Goal: Task Accomplishment & Management: Manage account settings

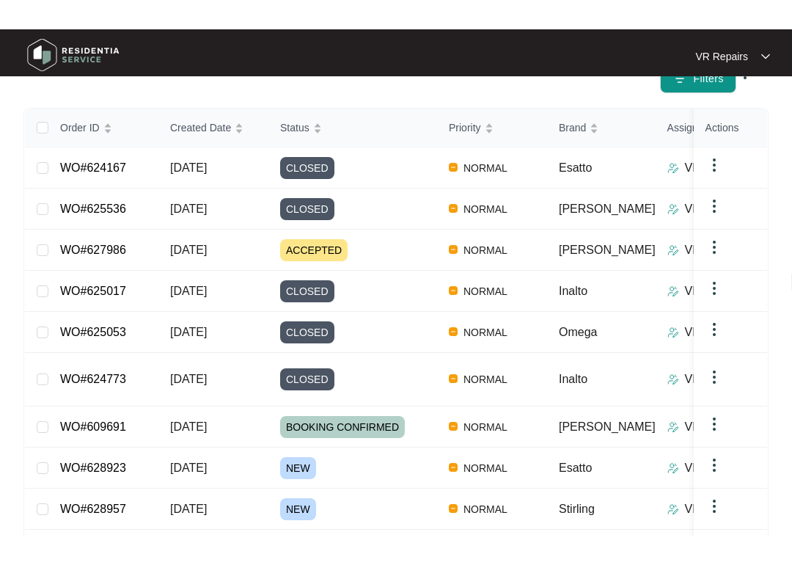
scroll to position [196, 0]
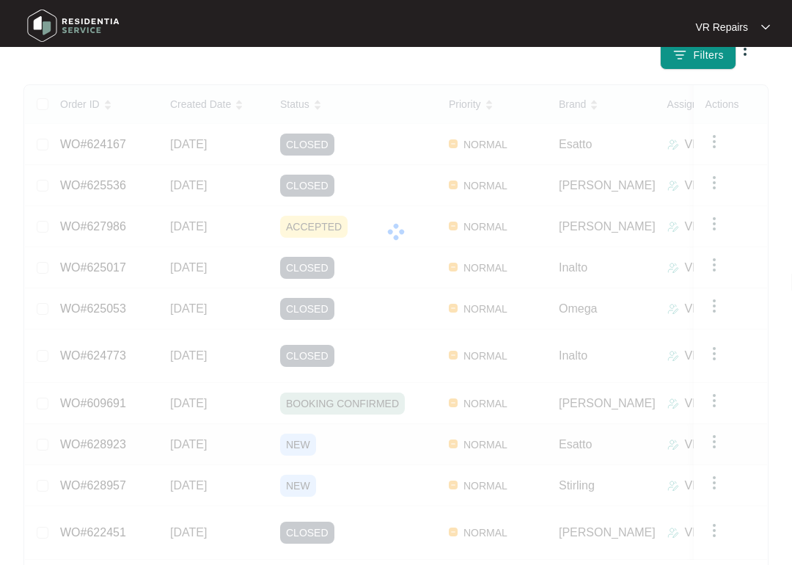
click at [120, 438] on link "WO#628923" at bounding box center [93, 444] width 66 height 12
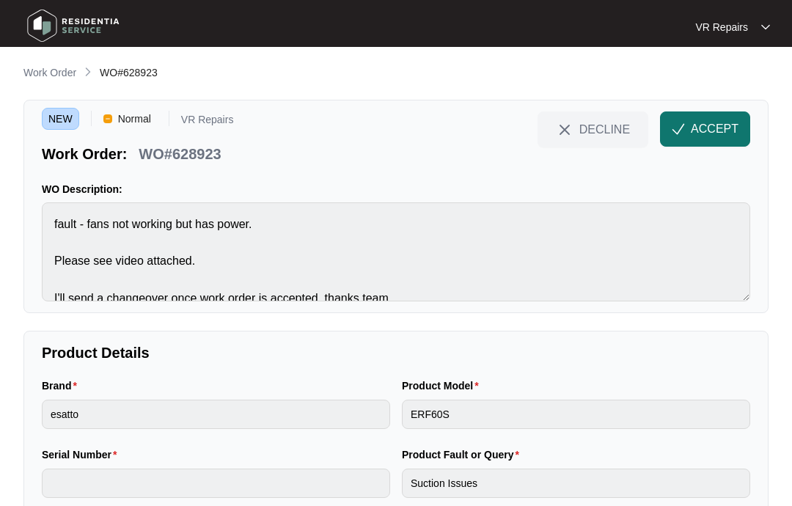
click at [725, 124] on span "ACCEPT" at bounding box center [715, 129] width 48 height 18
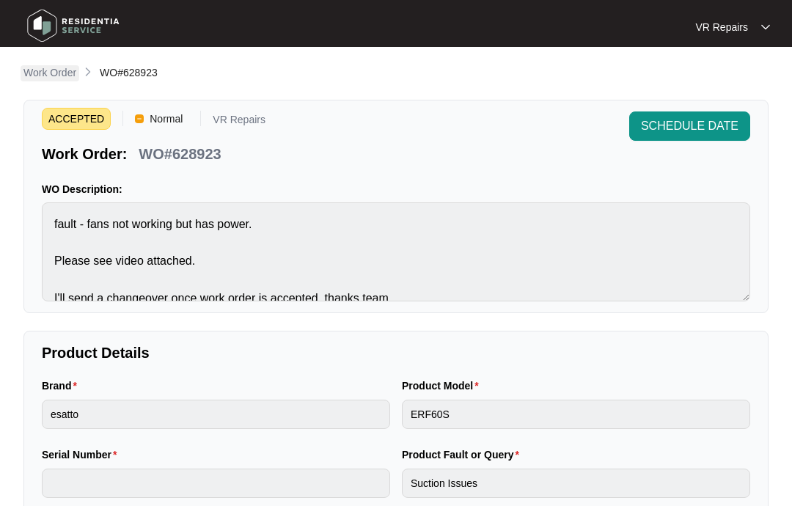
click at [56, 70] on p "Work Order" at bounding box center [49, 72] width 53 height 15
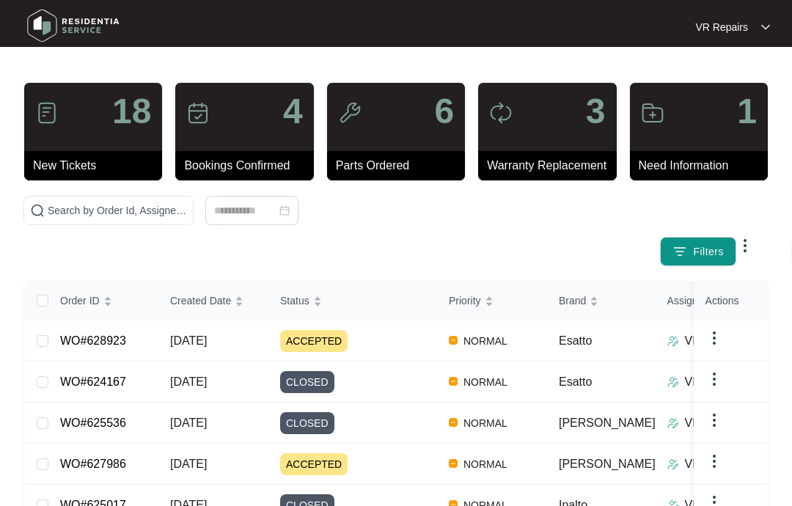
click at [721, 334] on img at bounding box center [714, 338] width 18 height 18
click at [383, 336] on div "ACCEPTED" at bounding box center [358, 341] width 157 height 22
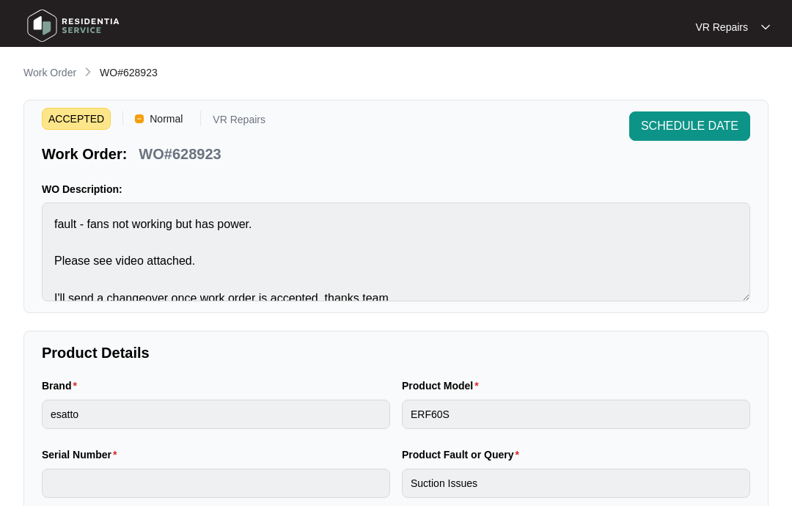
click at [756, 27] on div "VR Repairs" at bounding box center [732, 27] width 75 height 15
click at [643, 190] on p "WO Description:" at bounding box center [396, 189] width 708 height 15
click at [48, 77] on p "Work Order" at bounding box center [49, 72] width 53 height 15
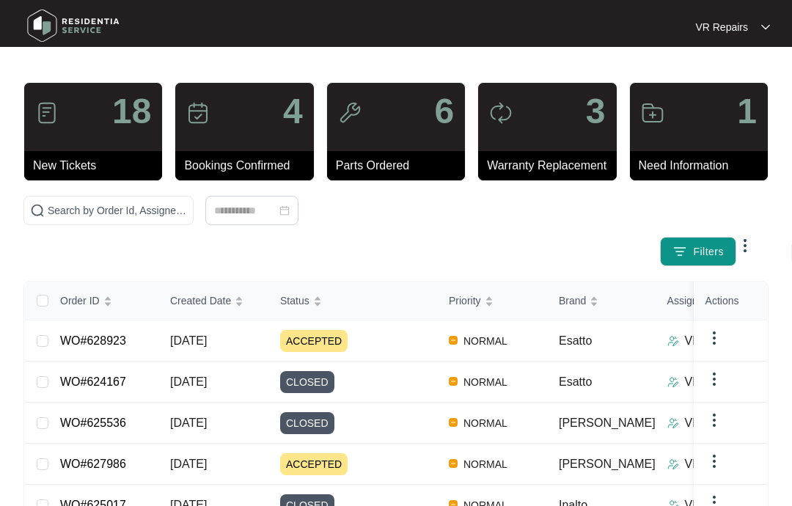
click at [718, 333] on img at bounding box center [714, 338] width 18 height 18
click at [747, 372] on span "Force Close" at bounding box center [744, 367] width 55 height 16
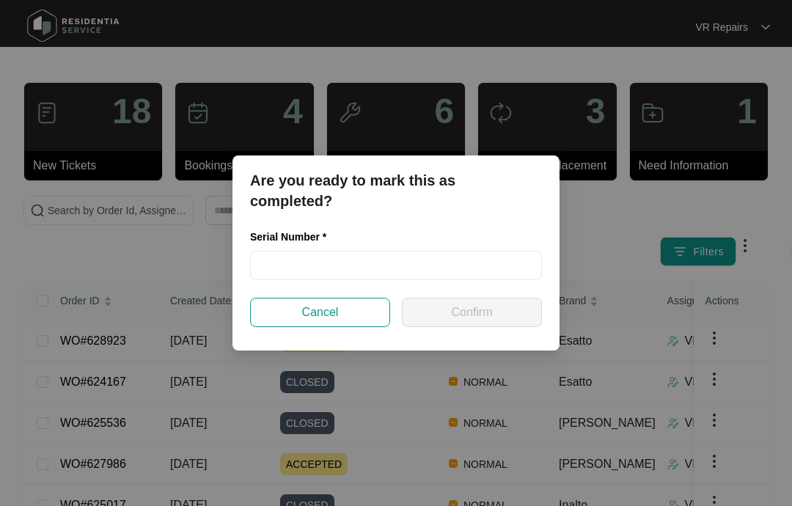
click at [603, 240] on div "Are you ready to mark this as completed? Serial Number * Cancel Confirm" at bounding box center [396, 253] width 792 height 506
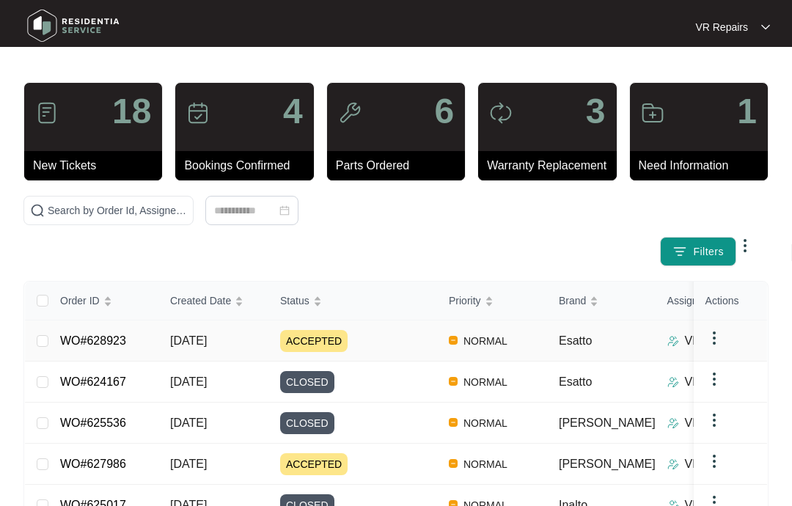
click at [540, 340] on td "NORMAL" at bounding box center [492, 340] width 110 height 41
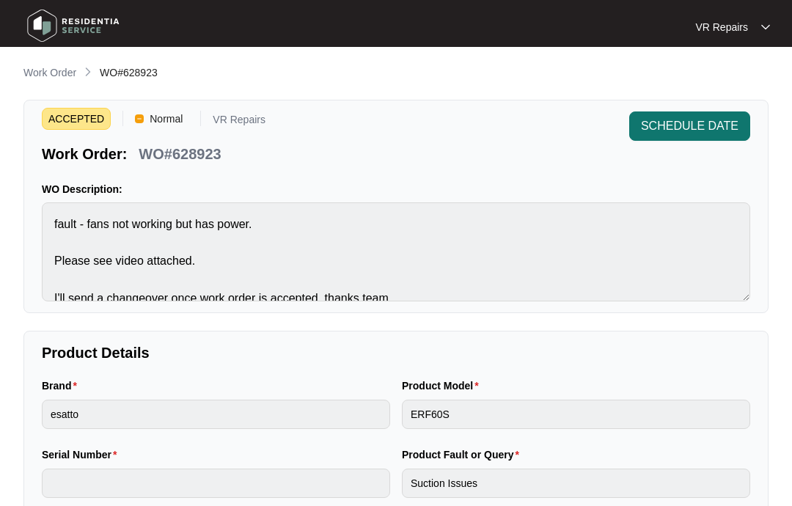
click at [688, 119] on span "SCHEDULE DATE" at bounding box center [690, 126] width 98 height 18
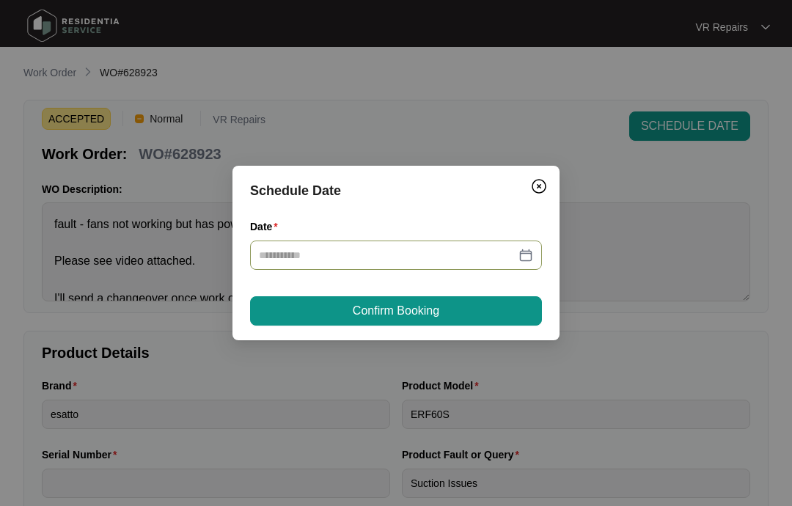
click at [534, 254] on div at bounding box center [396, 254] width 292 height 29
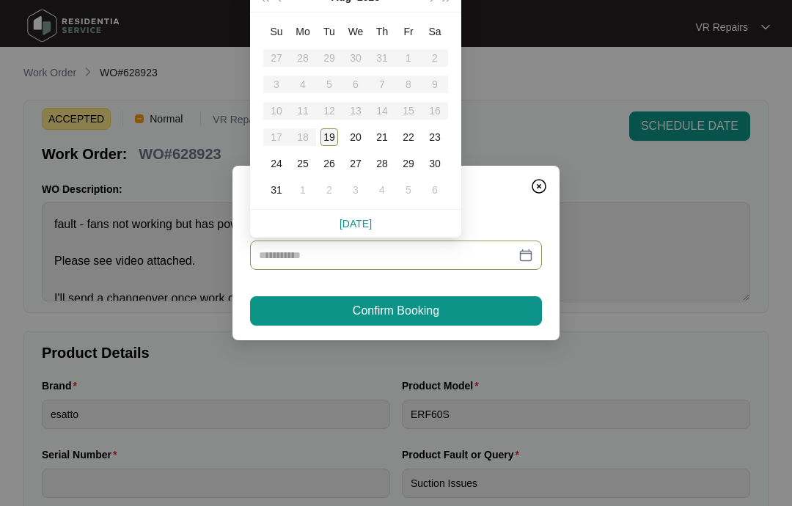
type input "**********"
click at [330, 135] on div "19" at bounding box center [329, 137] width 18 height 18
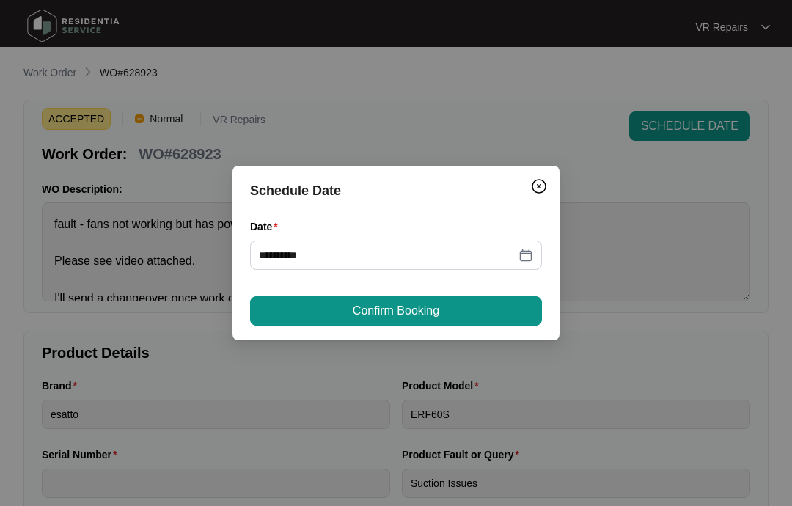
click at [457, 309] on button "Confirm Booking" at bounding box center [396, 310] width 292 height 29
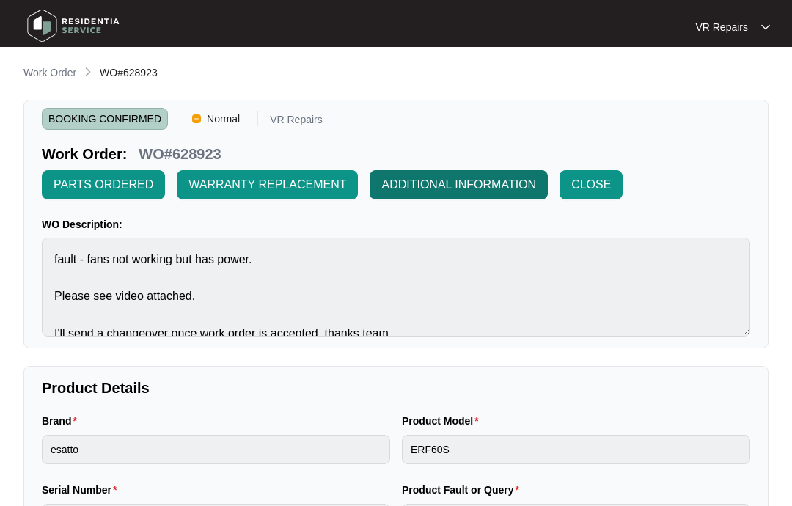
click at [498, 179] on span "ADDITIONAL INFORMATION" at bounding box center [458, 185] width 155 height 18
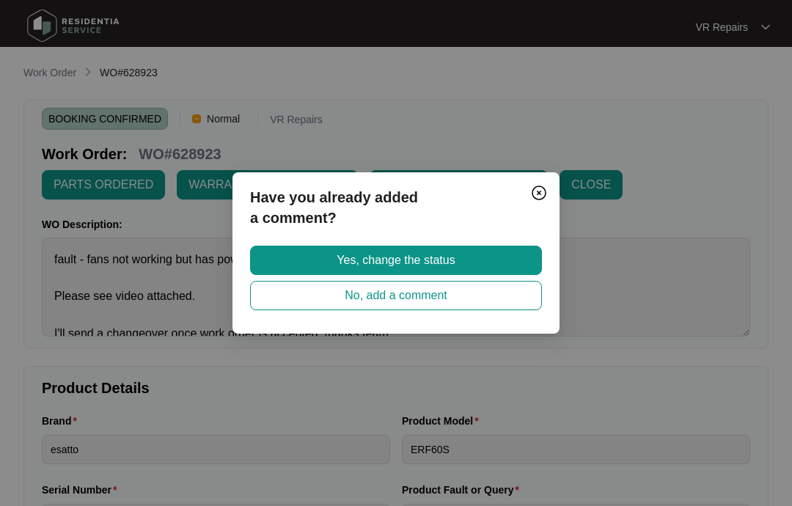
click at [636, 263] on div "Have you already added a comment? Yes, change the status No, add a comment" at bounding box center [396, 253] width 792 height 506
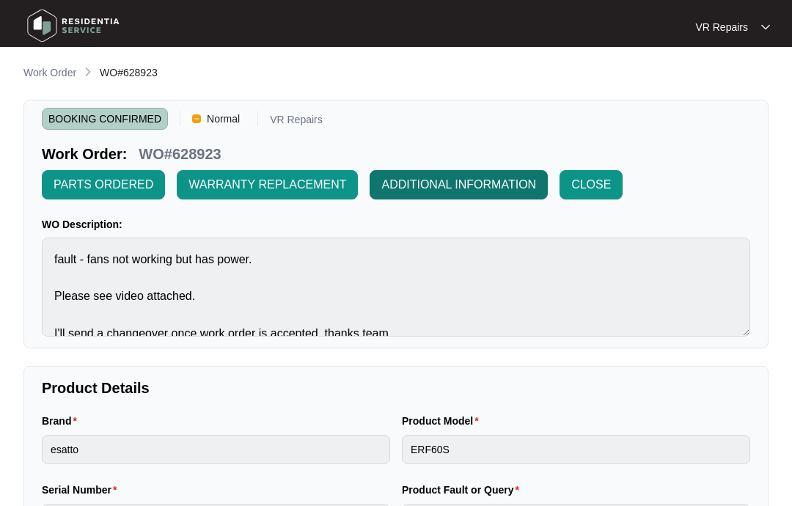
click at [537, 185] on button "ADDITIONAL INFORMATION" at bounding box center [458, 184] width 178 height 29
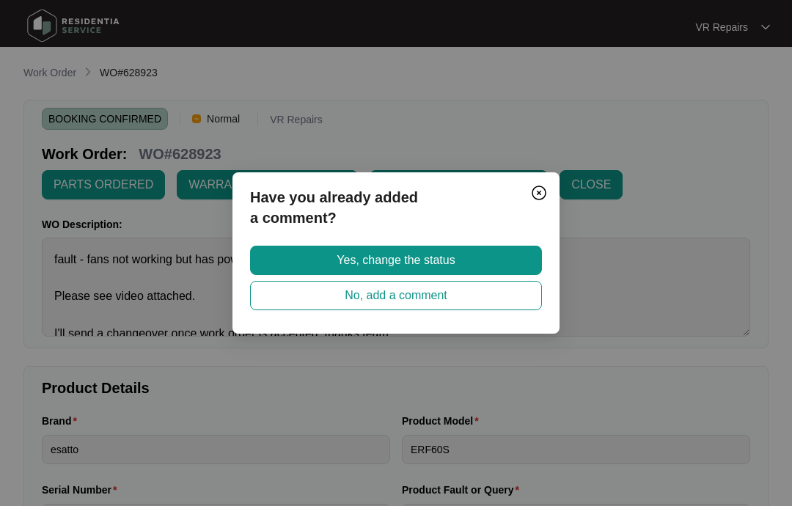
click at [647, 265] on div "Have you already added a comment? Yes, change the status No, add a comment" at bounding box center [396, 253] width 792 height 506
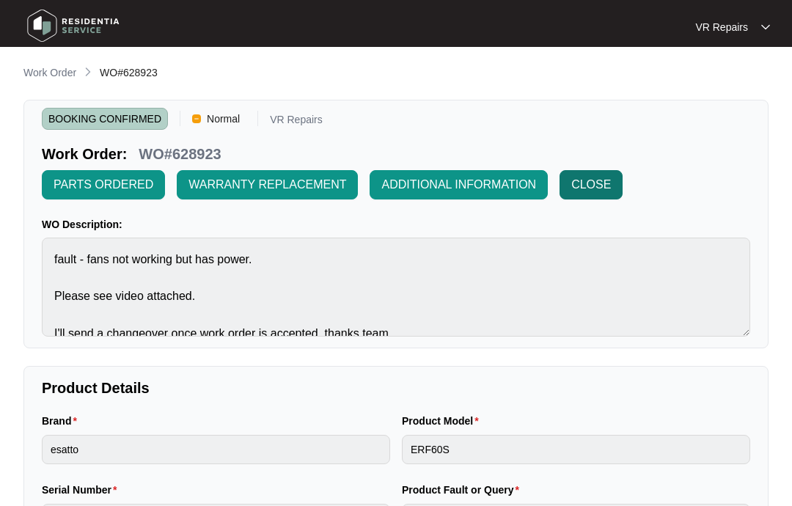
click at [606, 185] on span "CLOSE" at bounding box center [591, 185] width 40 height 18
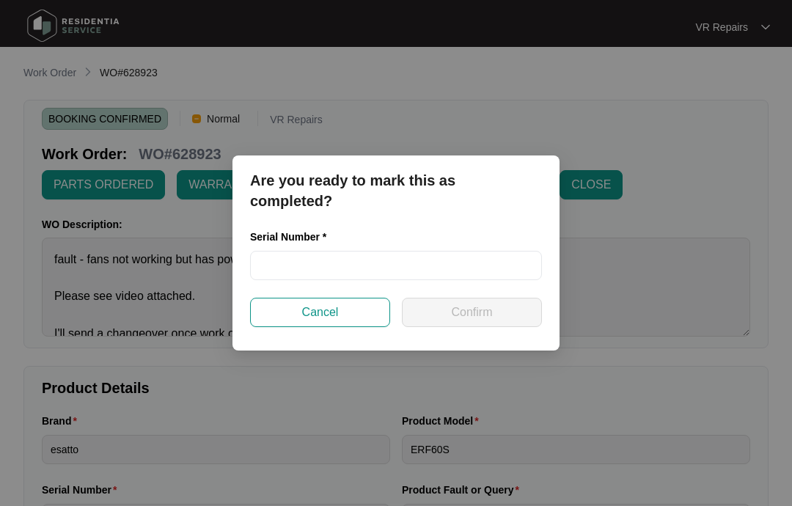
click at [622, 295] on div "Are you ready to mark this as completed? Serial Number * Cancel Confirm" at bounding box center [396, 253] width 792 height 506
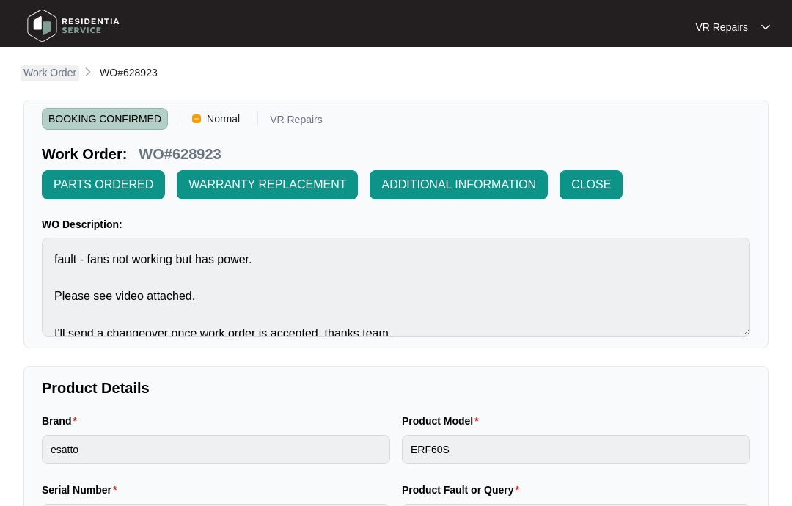
click at [52, 70] on p "Work Order" at bounding box center [49, 72] width 53 height 15
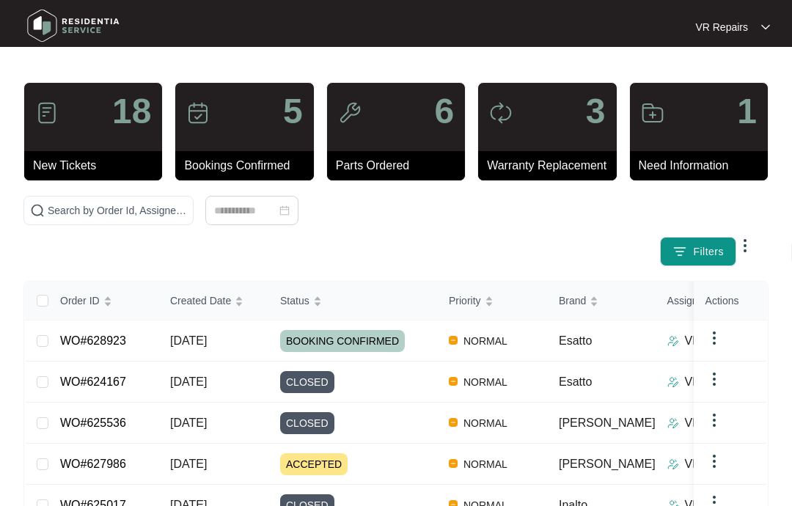
click at [271, 340] on td "BOOKING CONFIRMED" at bounding box center [352, 340] width 169 height 41
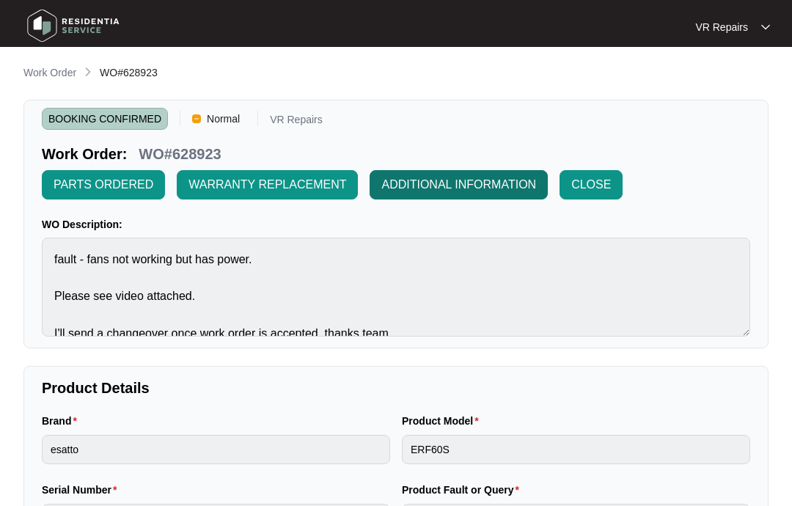
click at [496, 179] on span "ADDITIONAL INFORMATION" at bounding box center [458, 185] width 155 height 18
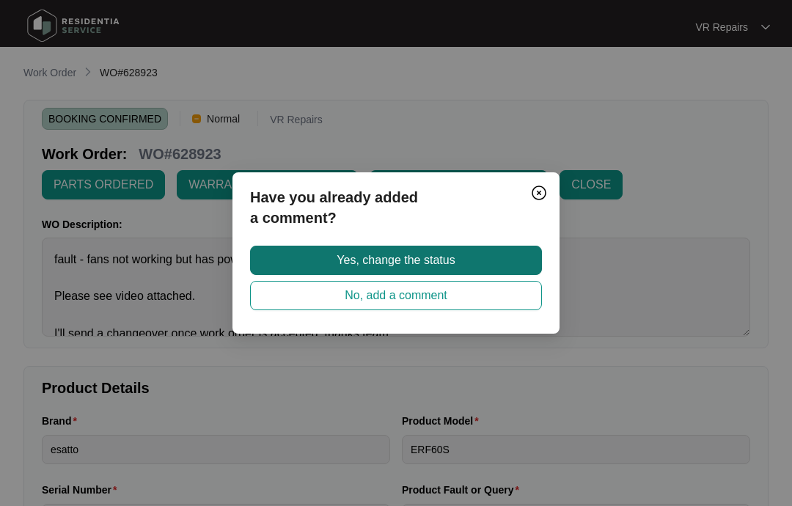
click at [489, 257] on button "Yes, change the status" at bounding box center [396, 260] width 292 height 29
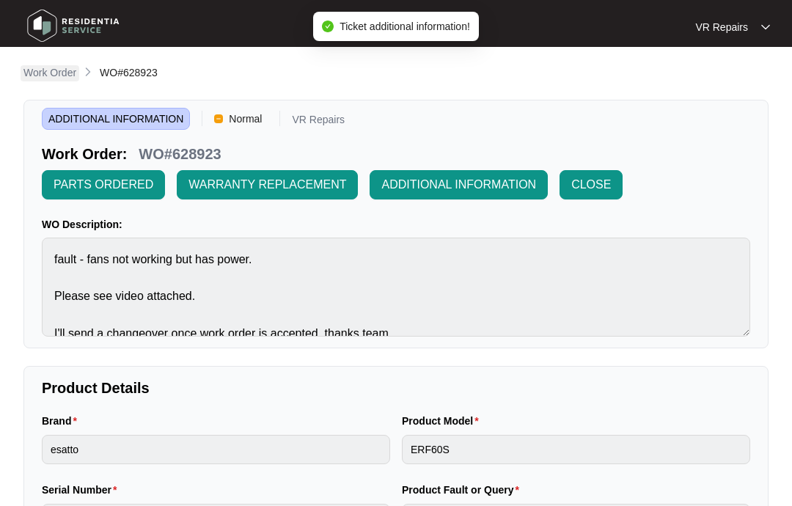
click at [60, 67] on p "Work Order" at bounding box center [49, 72] width 53 height 15
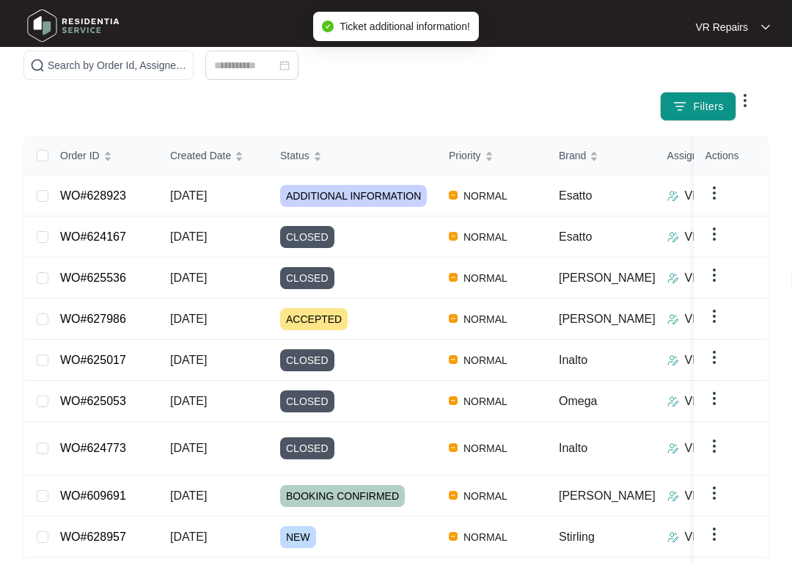
scroll to position [152, 0]
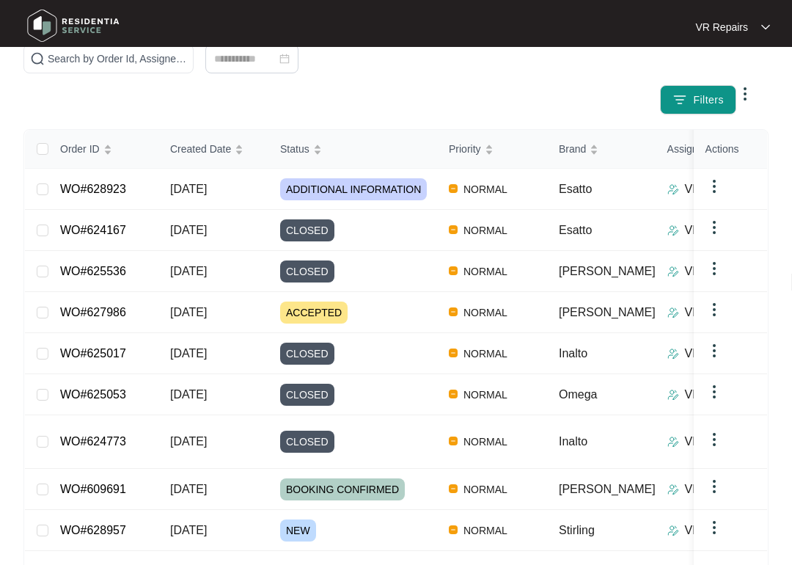
click at [126, 505] on link "WO#628957" at bounding box center [93, 529] width 66 height 12
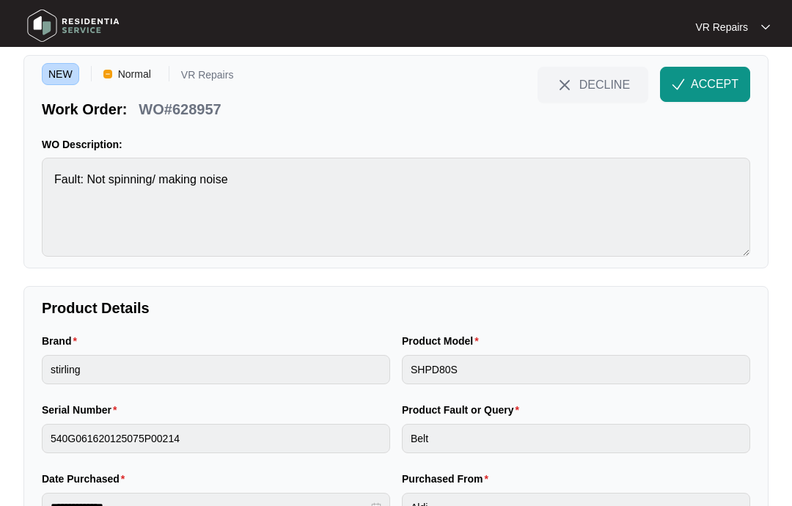
scroll to position [33, 0]
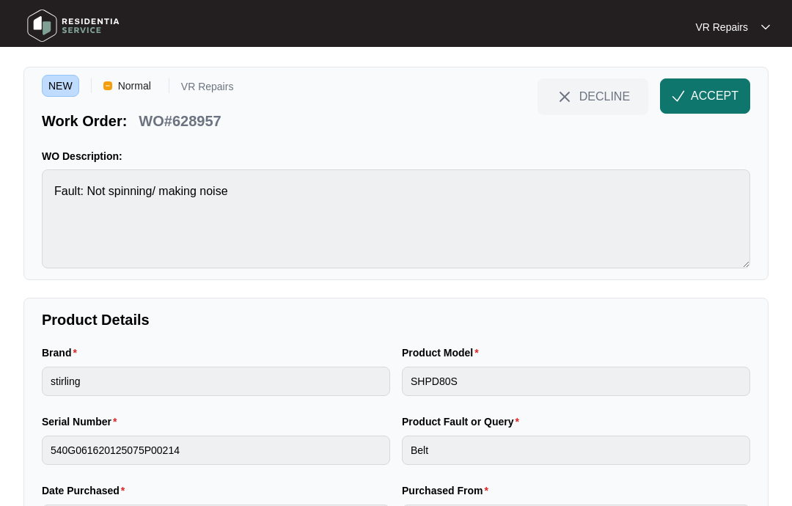
click at [721, 94] on span "ACCEPT" at bounding box center [715, 96] width 48 height 18
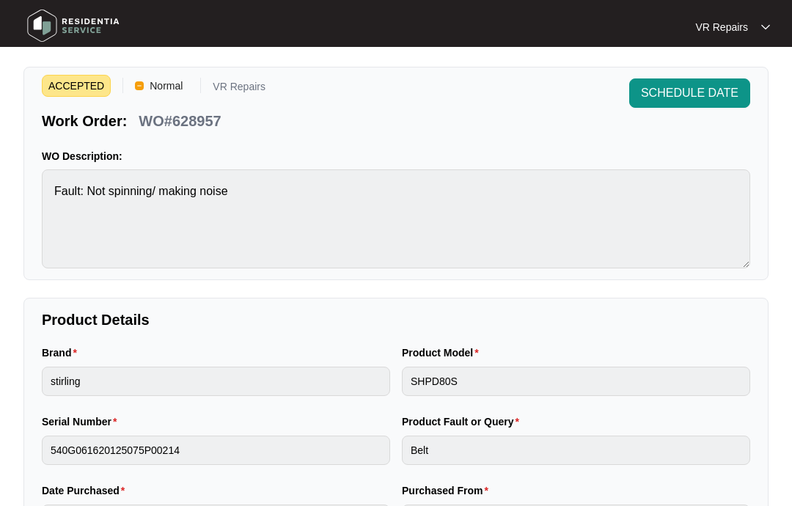
scroll to position [0, 0]
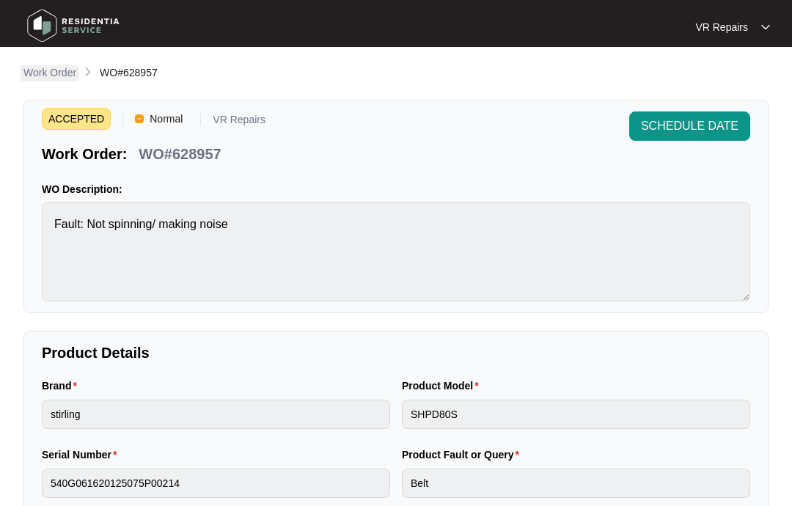
click at [50, 70] on p "Work Order" at bounding box center [49, 72] width 53 height 15
